Goal: Task Accomplishment & Management: Use online tool/utility

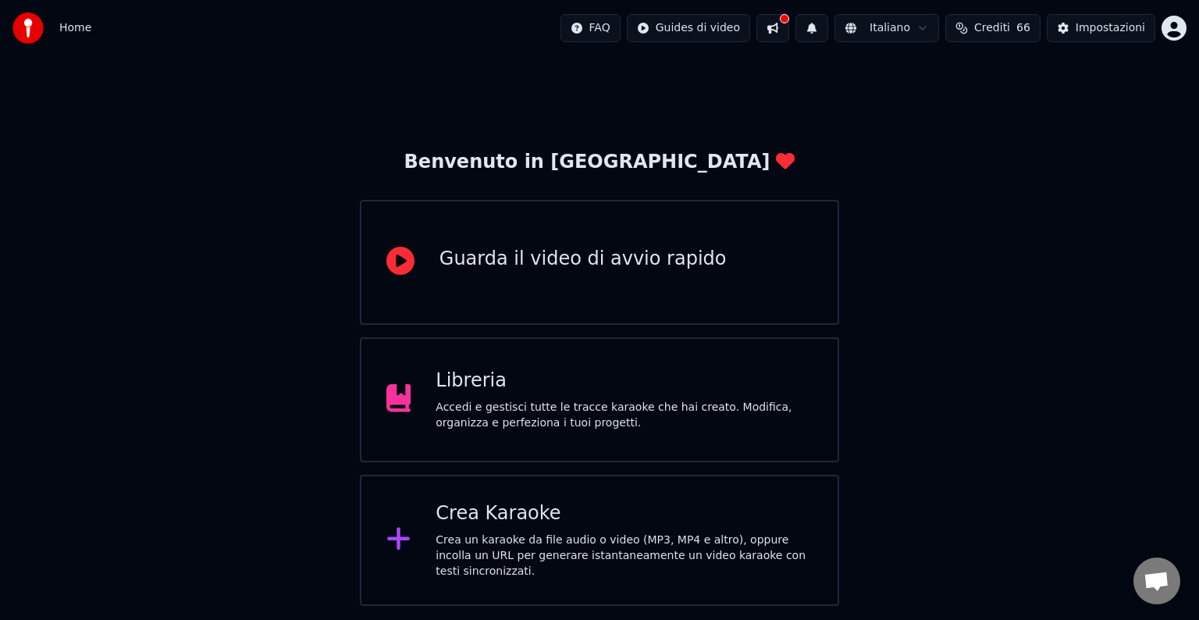
click at [589, 413] on div "Accedi e gestisci tutte le tracce karaoke che hai creato. Modifica, organizza e…" at bounding box center [624, 415] width 377 height 31
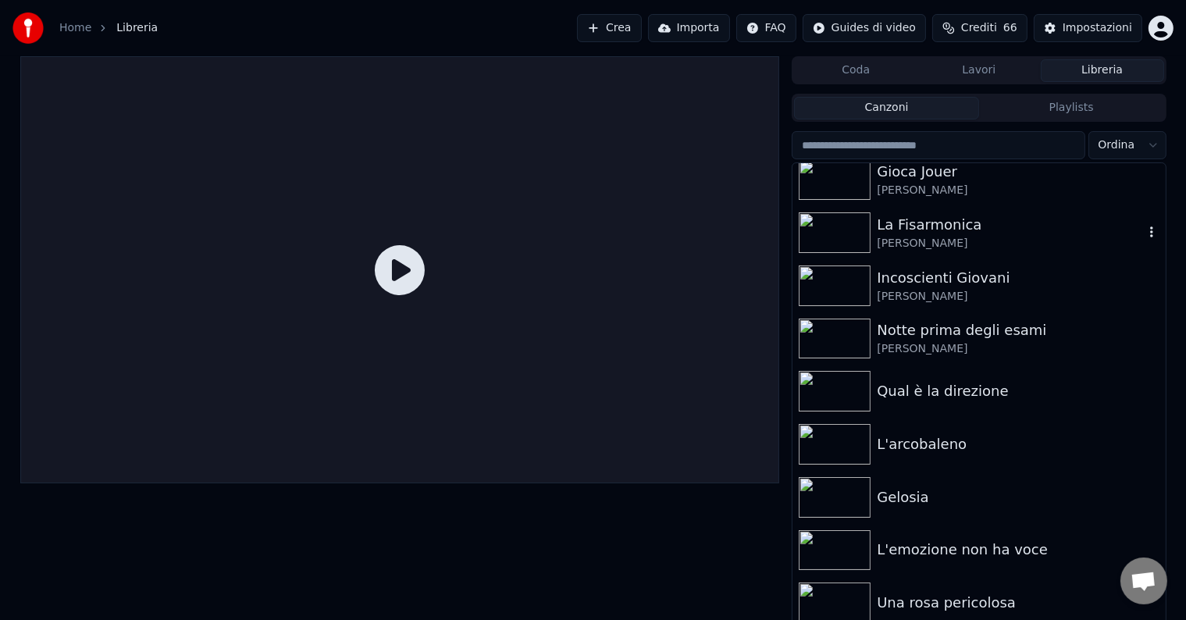
scroll to position [861, 0]
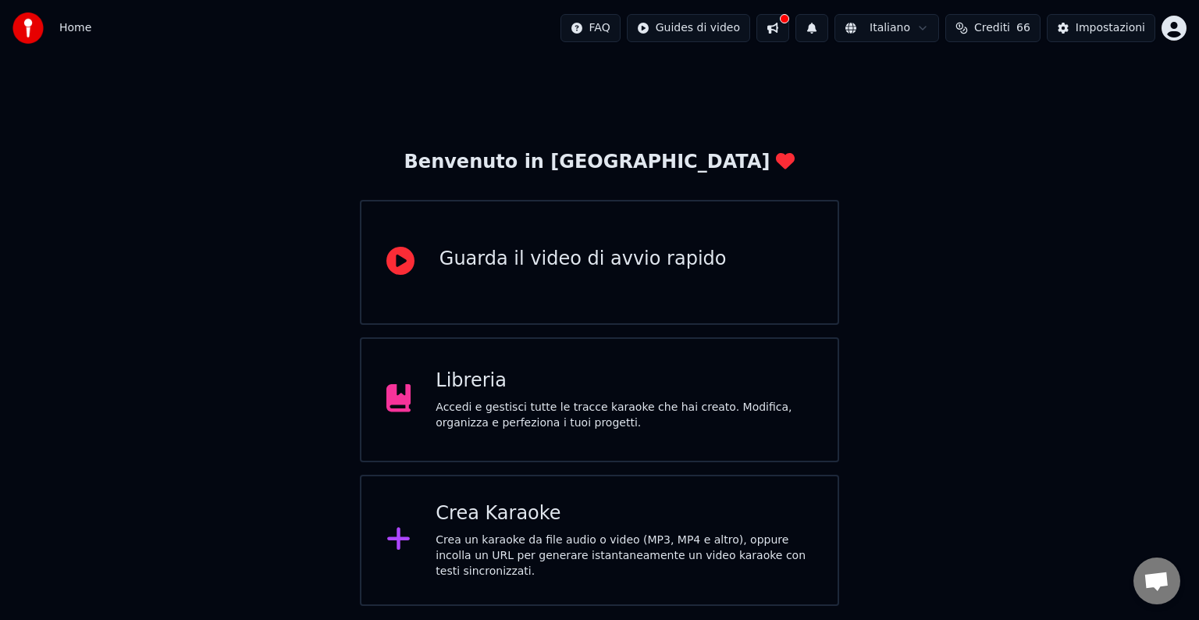
click at [532, 547] on div "Crea un karaoke da file audio o video (MP3, MP4 e altro), oppure incolla un URL…" at bounding box center [624, 556] width 377 height 47
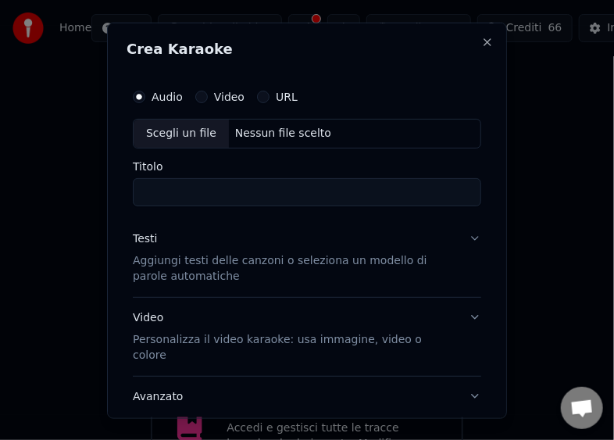
click at [175, 134] on div "Scegli un file" at bounding box center [181, 133] width 95 height 28
click at [153, 130] on div "Scegli un file" at bounding box center [181, 133] width 95 height 28
type input "**********"
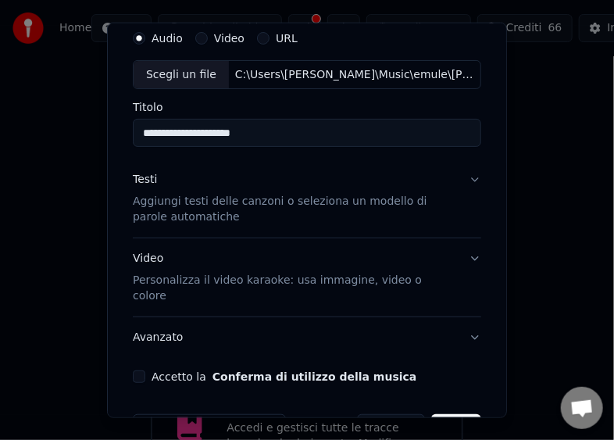
scroll to position [91, 0]
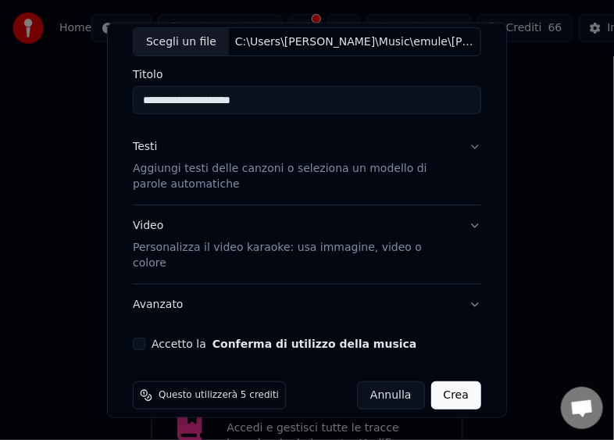
click at [137, 337] on button "Accetto la Conferma di utilizzo della musica" at bounding box center [139, 343] width 12 height 12
click at [431, 381] on button "Crea" at bounding box center [456, 395] width 50 height 28
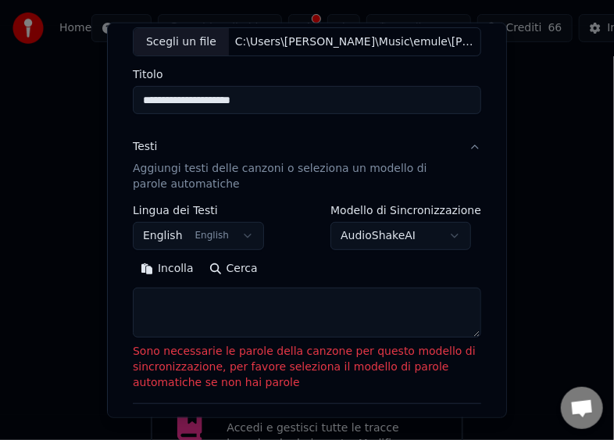
click at [169, 269] on button "Incolla" at bounding box center [167, 268] width 69 height 25
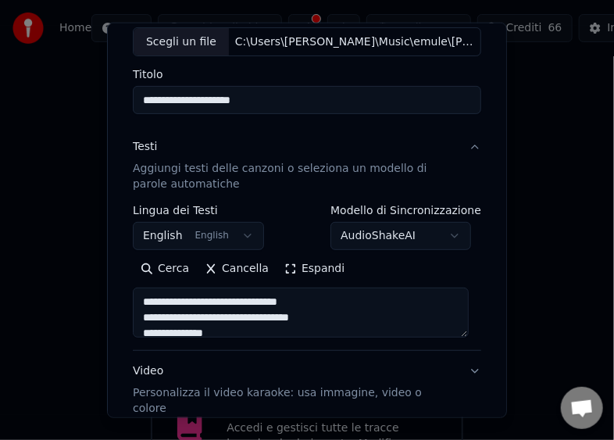
type textarea "**********"
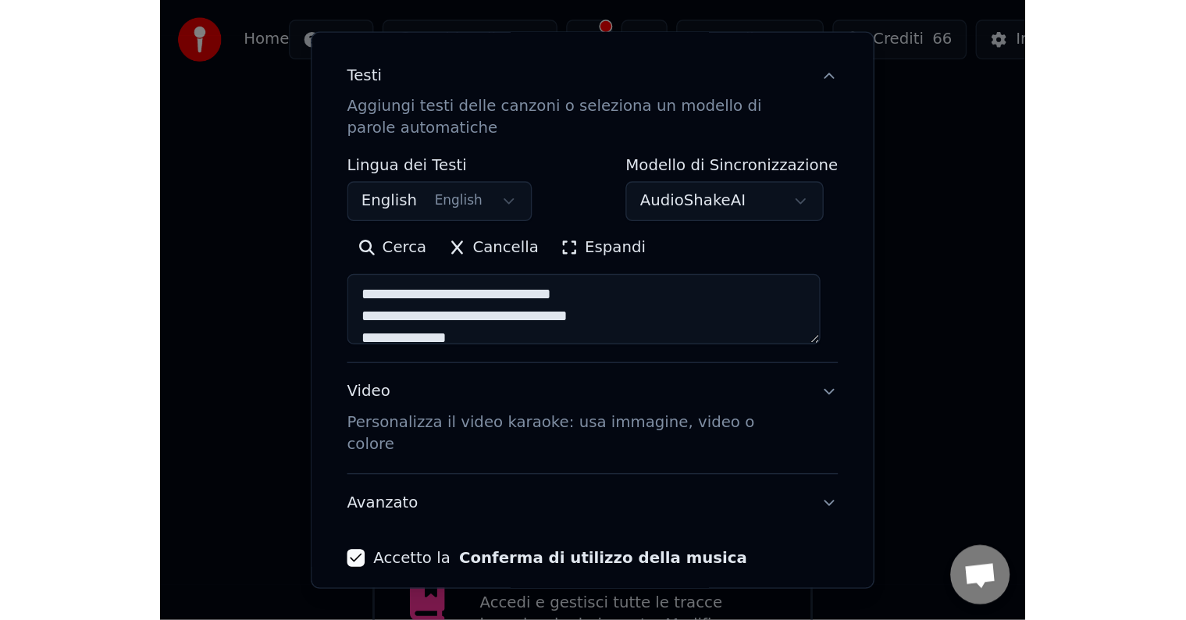
scroll to position [202, 0]
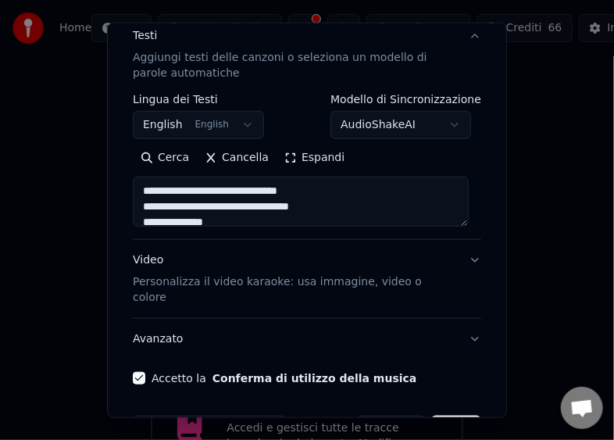
click at [451, 415] on button "Crea" at bounding box center [456, 429] width 50 height 28
select select "**"
type textarea "**********"
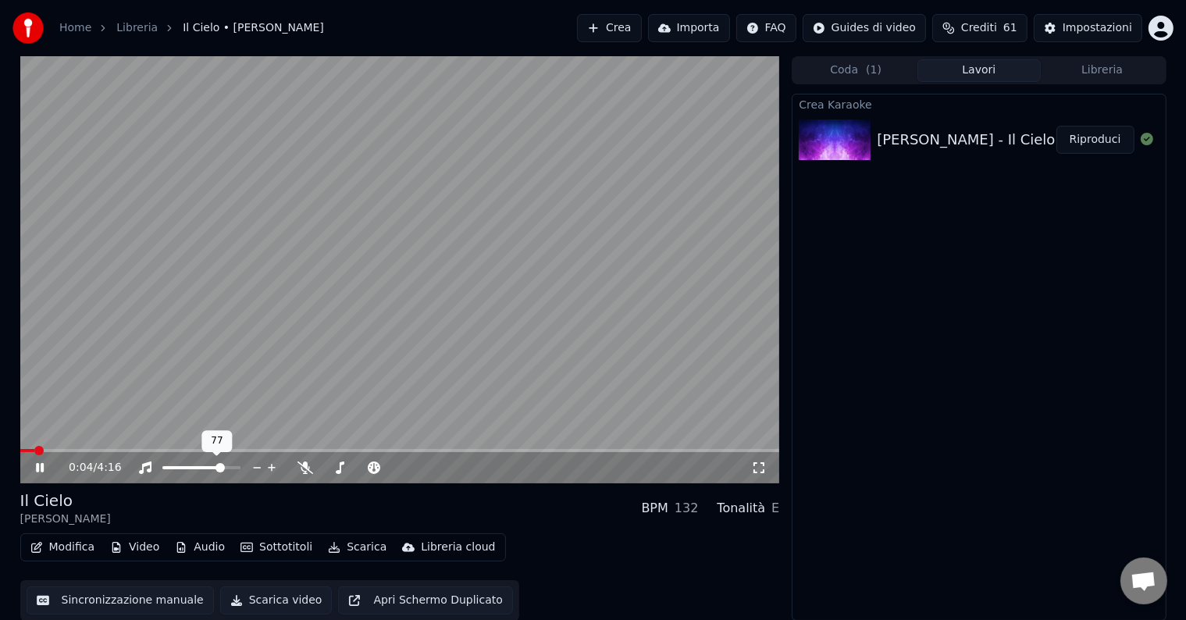
click at [223, 465] on span at bounding box center [220, 467] width 9 height 9
click at [257, 594] on button "Scarica video" at bounding box center [276, 600] width 112 height 28
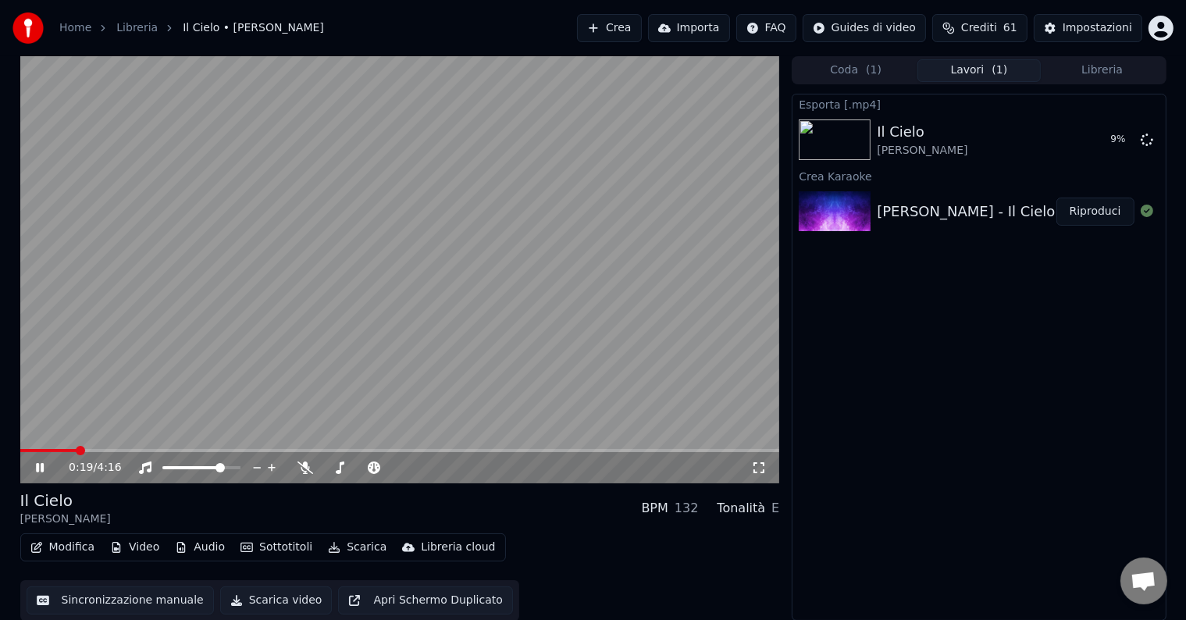
click at [437, 449] on span at bounding box center [400, 450] width 760 height 3
click at [447, 450] on span at bounding box center [234, 450] width 429 height 3
click at [378, 447] on video at bounding box center [400, 269] width 760 height 427
click at [379, 450] on span at bounding box center [199, 450] width 358 height 3
click at [34, 469] on icon at bounding box center [51, 467] width 37 height 12
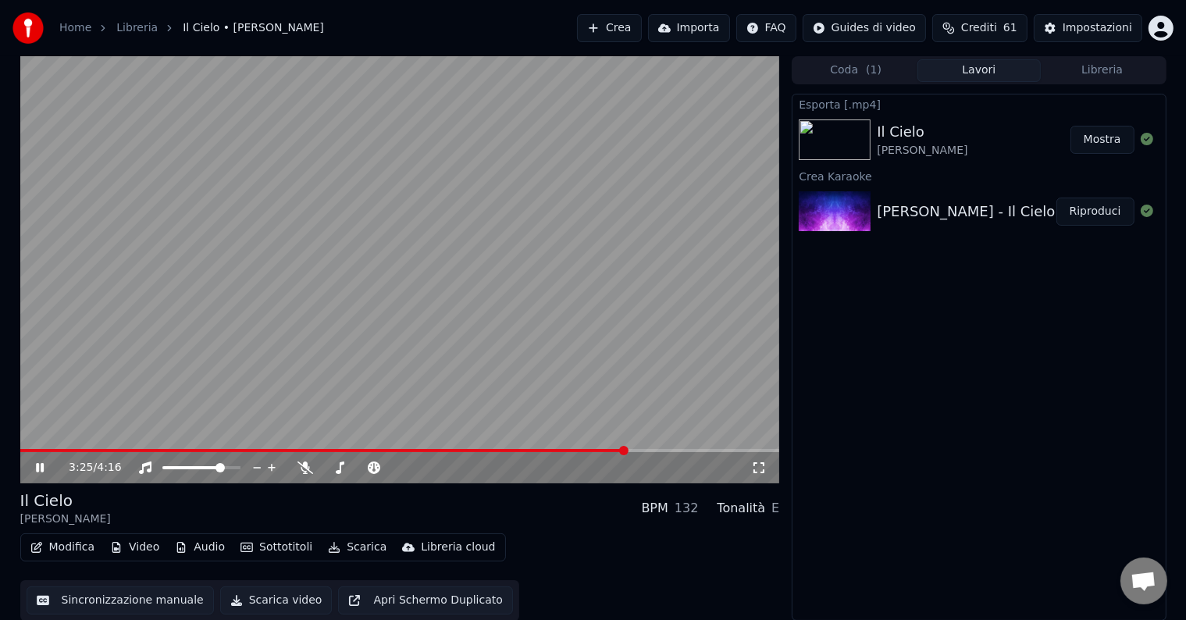
click at [625, 452] on span at bounding box center [400, 450] width 760 height 3
click at [672, 453] on div "3:28 / 4:16" at bounding box center [400, 467] width 760 height 31
click at [685, 451] on span at bounding box center [400, 450] width 760 height 3
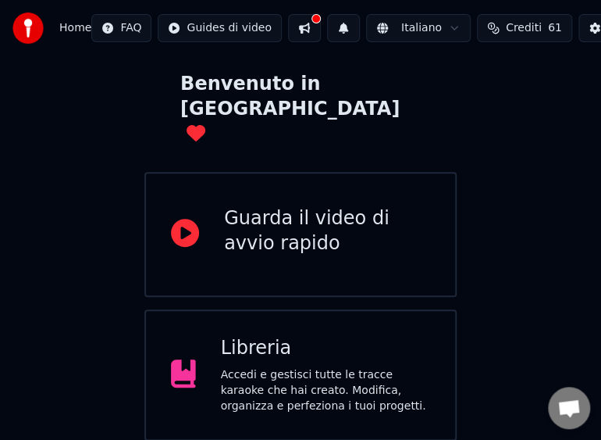
click at [341, 336] on div "Libreria" at bounding box center [326, 348] width 210 height 25
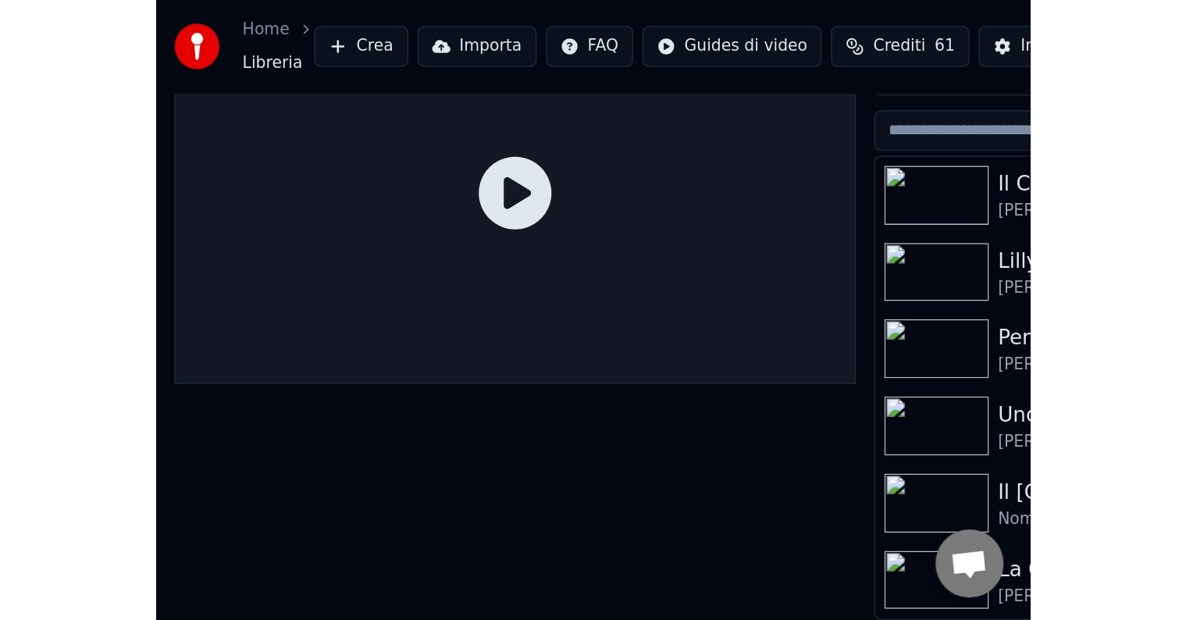
scroll to position [7, 0]
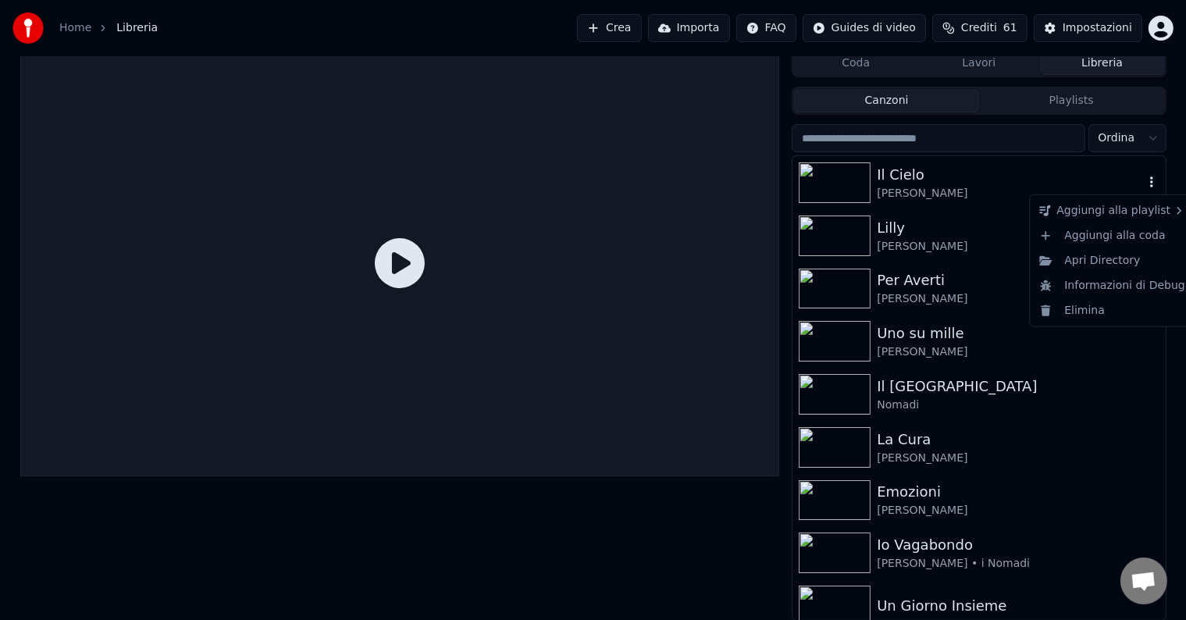
click at [613, 177] on icon "button" at bounding box center [1152, 182] width 16 height 12
click at [613, 308] on div "Elimina" at bounding box center [1112, 310] width 159 height 25
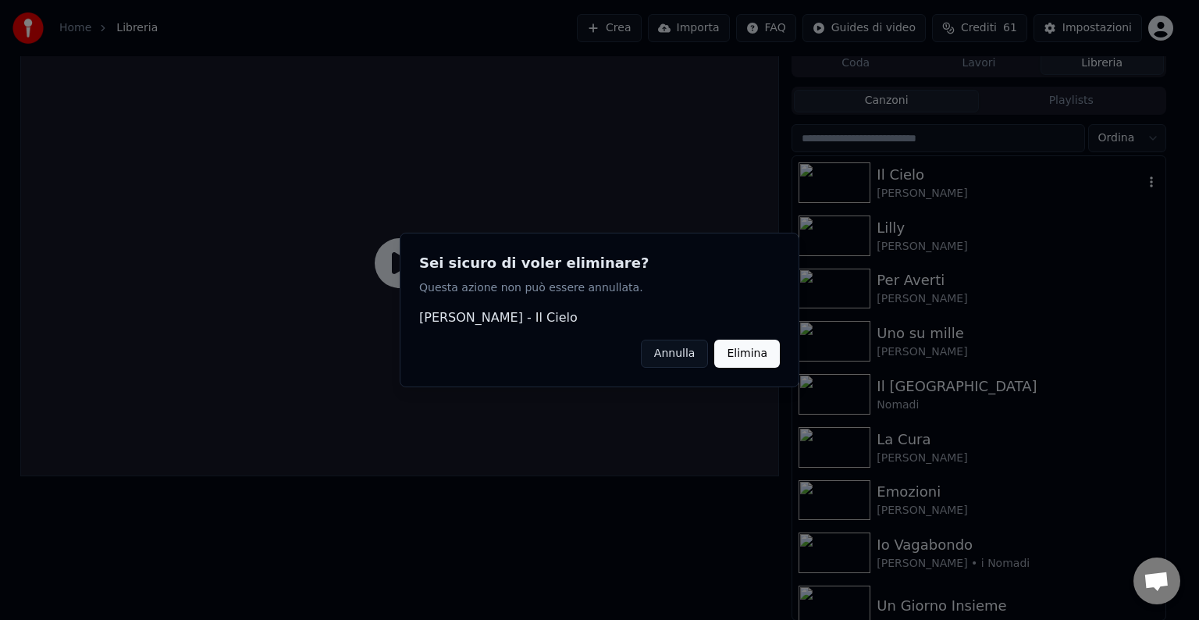
click at [613, 356] on button "Elimina" at bounding box center [748, 354] width 66 height 28
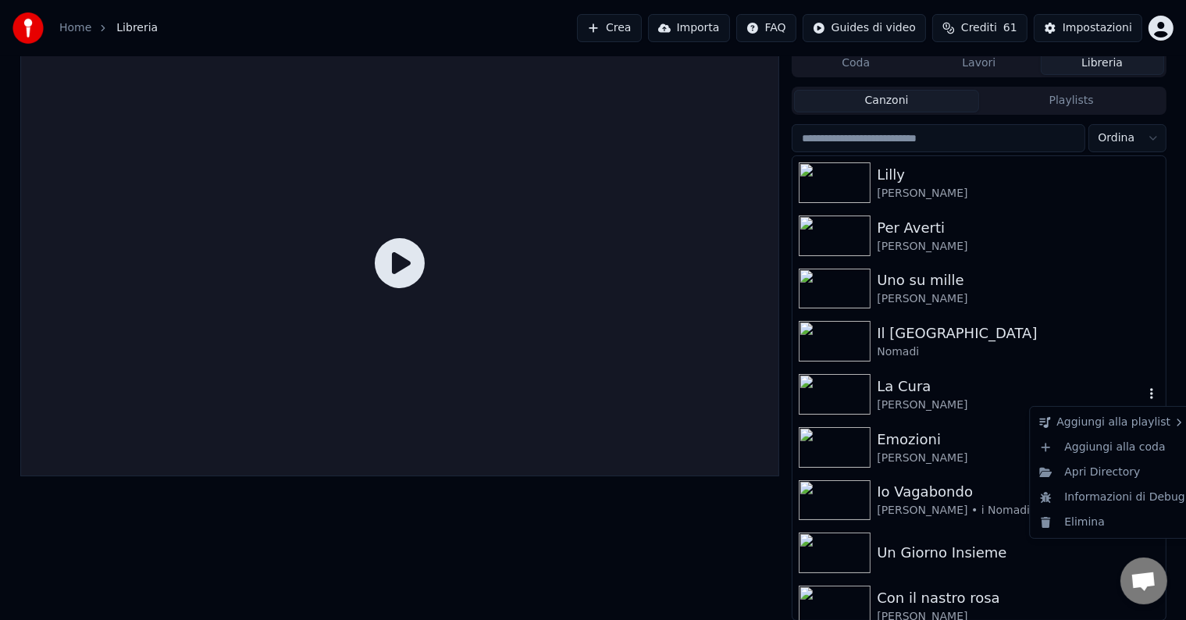
click at [613, 390] on icon "button" at bounding box center [1151, 393] width 3 height 11
click at [613, 439] on div "Elimina" at bounding box center [1112, 522] width 159 height 25
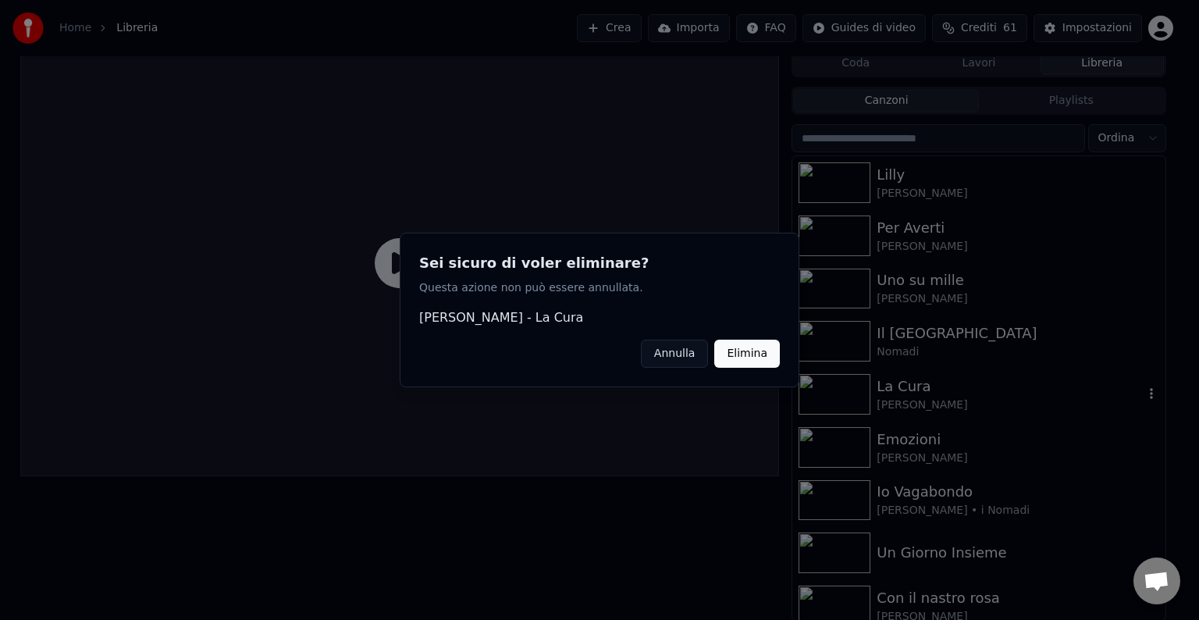
click at [613, 350] on button "Elimina" at bounding box center [748, 354] width 66 height 28
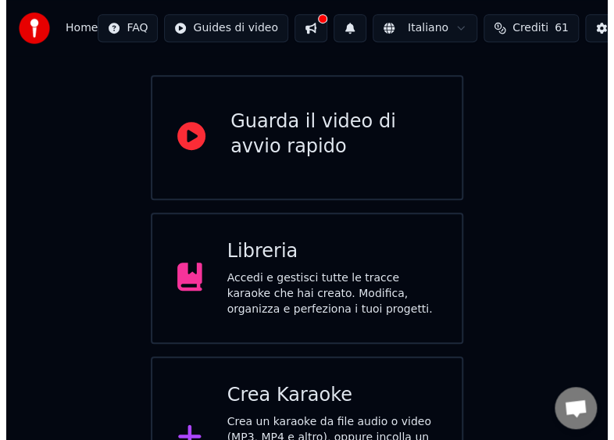
scroll to position [187, 0]
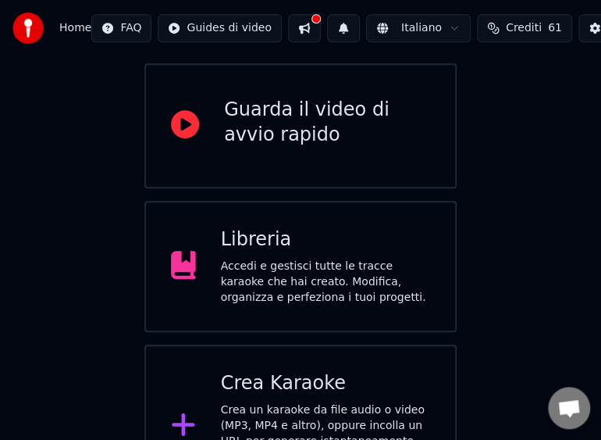
click at [265, 402] on div "Crea un karaoke da file audio o video (MP3, MP4 e altro), oppure incolla un URL…" at bounding box center [326, 441] width 210 height 78
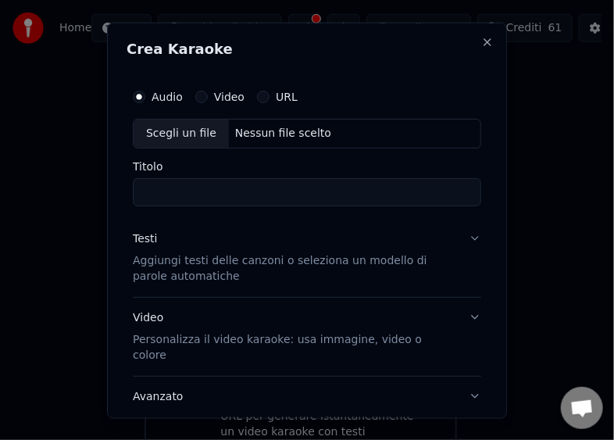
click at [148, 134] on div "Scegli un file" at bounding box center [181, 133] width 95 height 28
type input "**********"
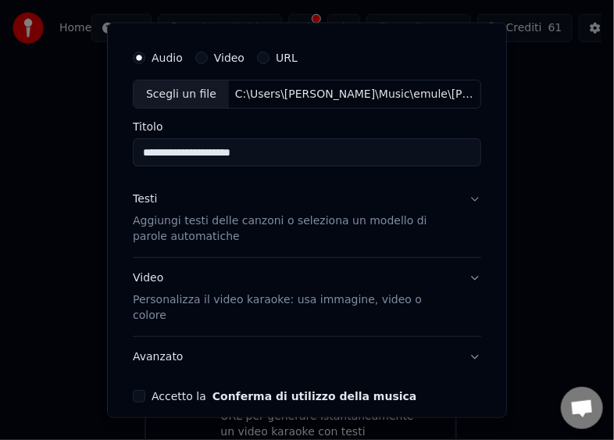
scroll to position [91, 0]
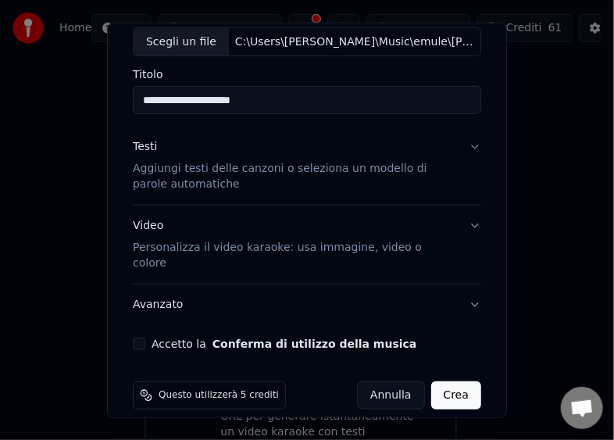
click at [142, 337] on button "Accetto la Conferma di utilizzo della musica" at bounding box center [139, 343] width 12 height 12
click at [440, 381] on button "Crea" at bounding box center [456, 395] width 50 height 28
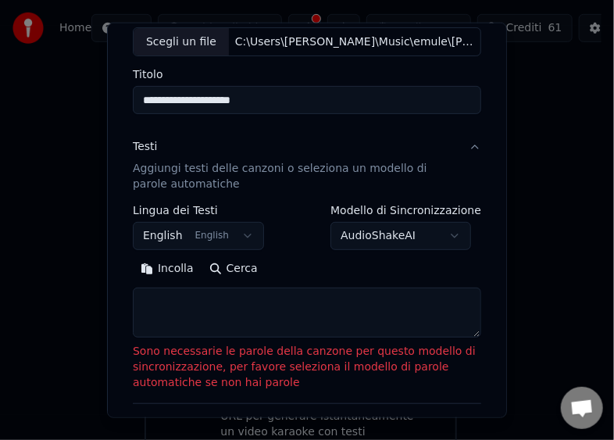
click at [159, 271] on button "Incolla" at bounding box center [167, 268] width 69 height 25
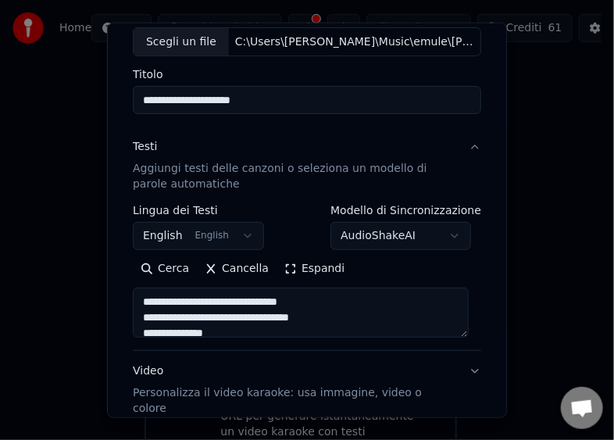
type textarea "**********"
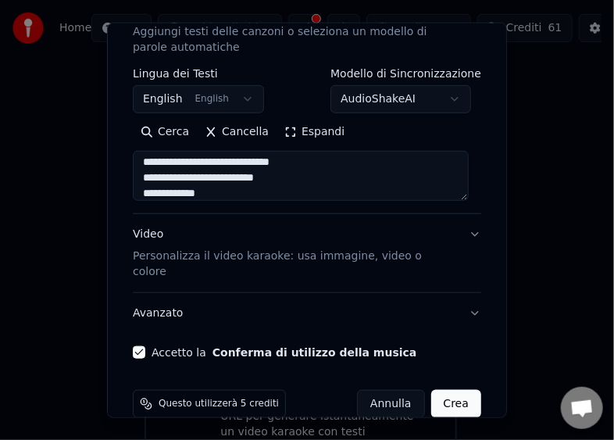
scroll to position [237, 0]
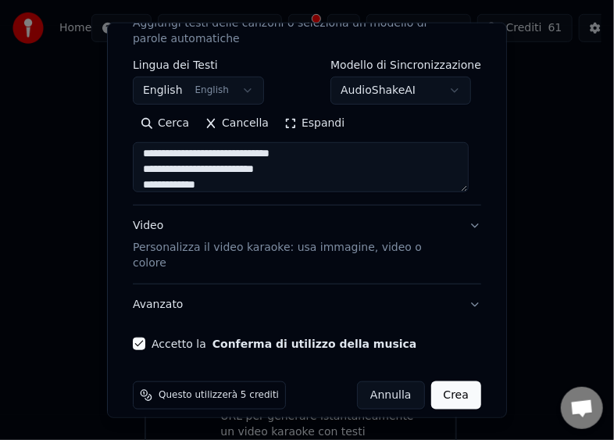
click at [450, 386] on button "Crea" at bounding box center [456, 395] width 50 height 28
select select "**"
type textarea "**********"
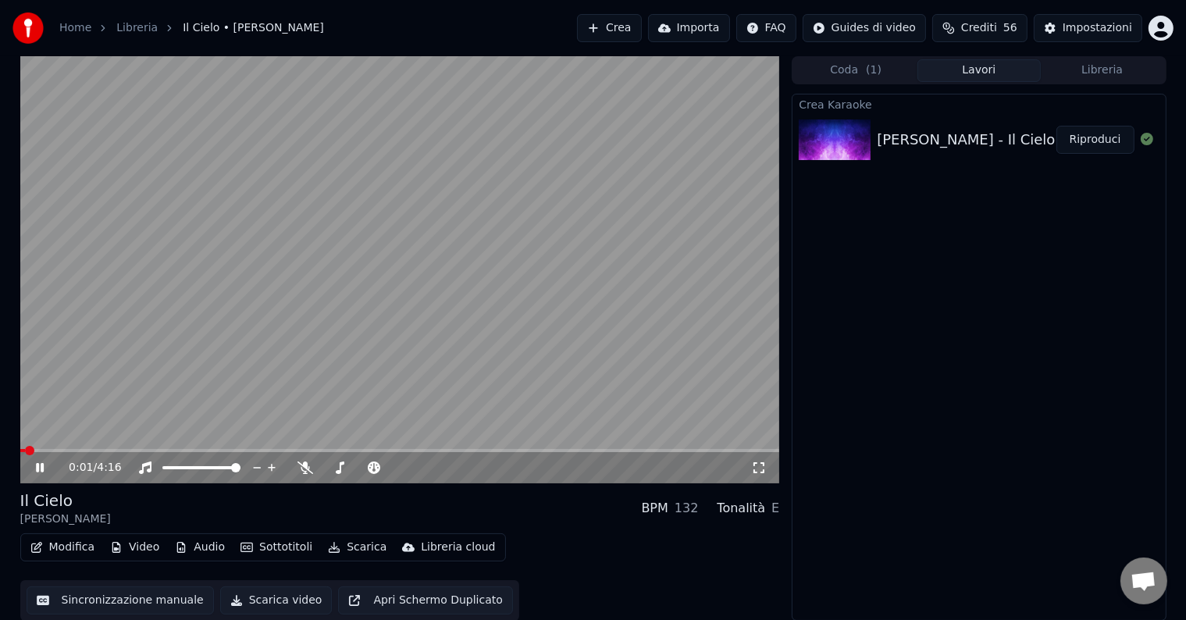
click at [275, 597] on button "Scarica video" at bounding box center [276, 600] width 112 height 28
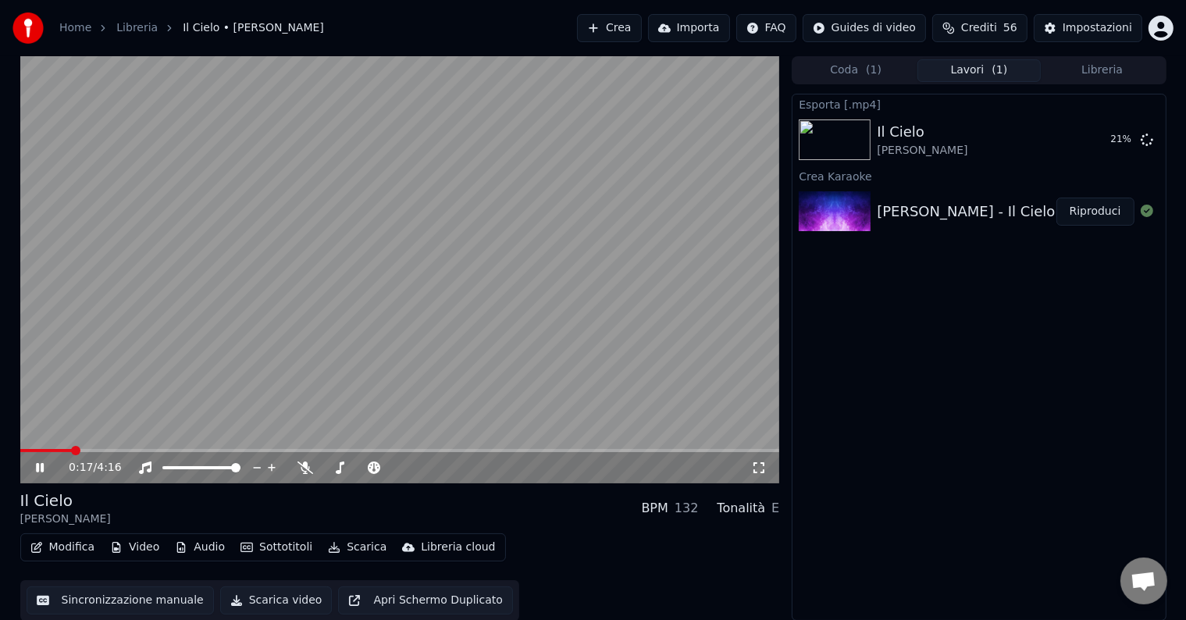
click at [440, 454] on div "0:17 / 4:16" at bounding box center [400, 467] width 760 height 31
click at [445, 450] on span at bounding box center [400, 450] width 760 height 3
click at [450, 450] on span at bounding box center [272, 450] width 504 height 3
click at [332, 444] on video at bounding box center [400, 269] width 760 height 427
click at [358, 450] on span at bounding box center [188, 450] width 337 height 3
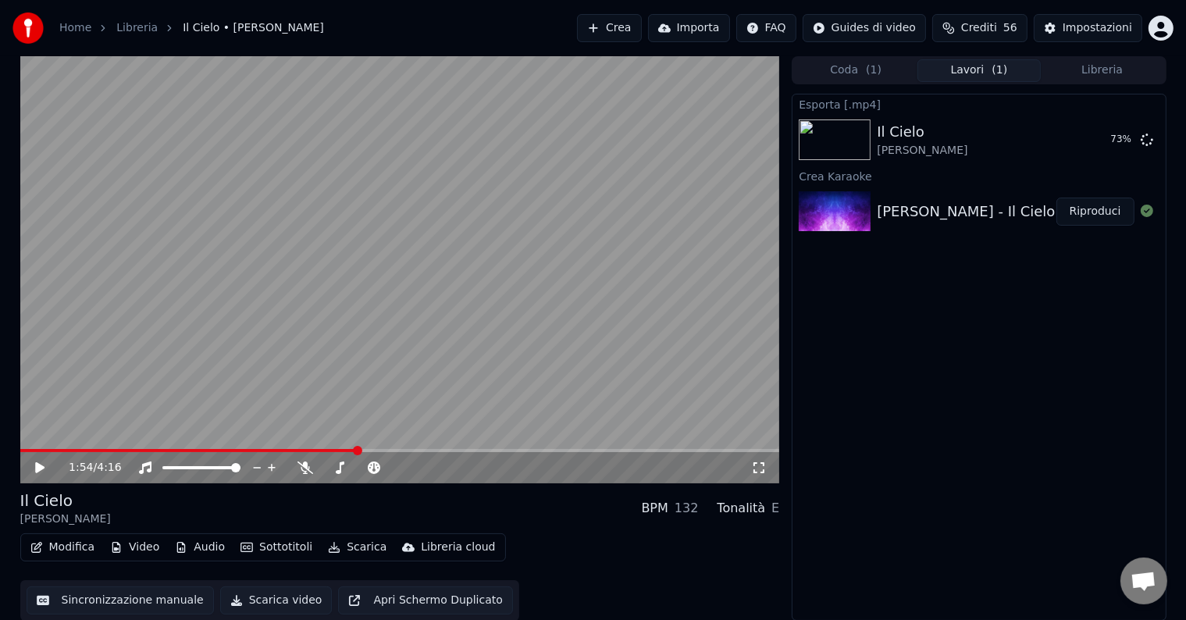
click at [44, 461] on icon at bounding box center [51, 467] width 37 height 12
